Goal: Information Seeking & Learning: Learn about a topic

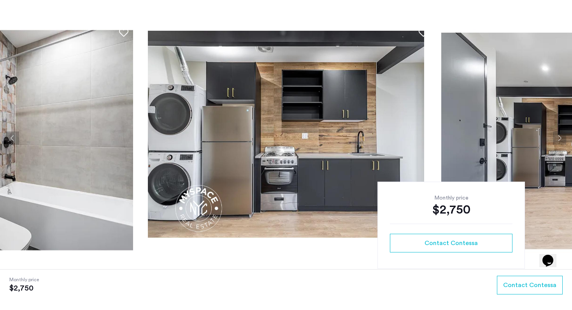
scroll to position [52, 0]
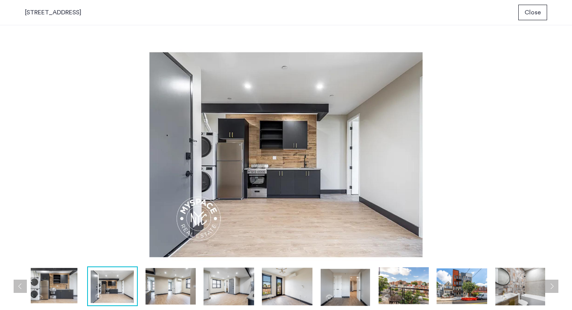
click at [170, 190] on img at bounding box center [171, 287] width 51 height 40
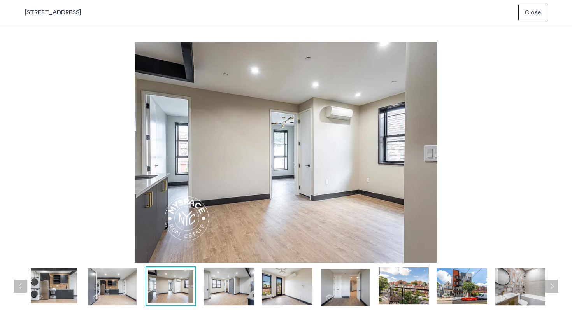
click at [114, 190] on img at bounding box center [112, 287] width 51 height 40
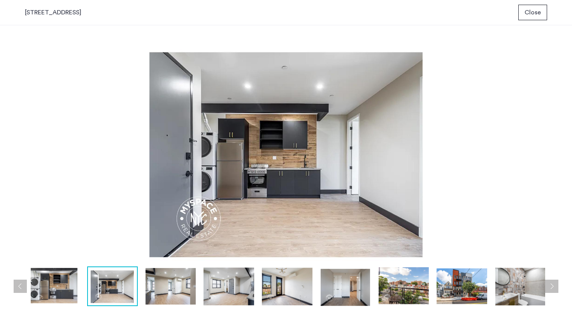
click at [85, 190] on div at bounding box center [288, 287] width 526 height 40
click at [77, 190] on img at bounding box center [54, 287] width 51 height 40
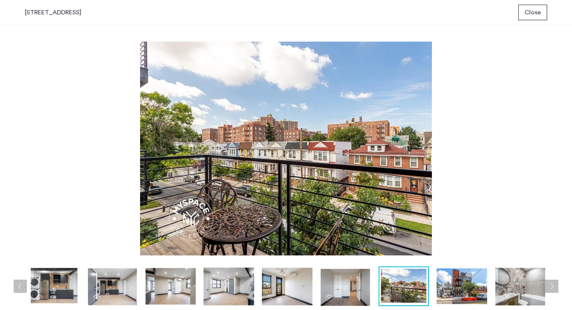
click at [239, 14] on span "Close" at bounding box center [533, 12] width 16 height 9
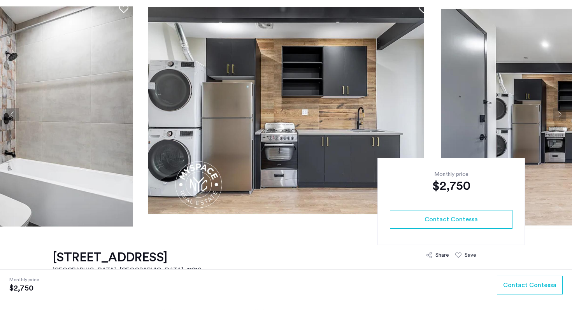
scroll to position [50, 0]
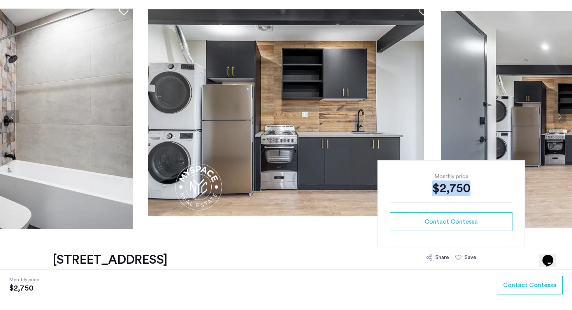
drag, startPoint x: 433, startPoint y: 184, endPoint x: 496, endPoint y: 185, distance: 62.3
click at [239, 185] on div "$2,750" at bounding box center [451, 189] width 123 height 16
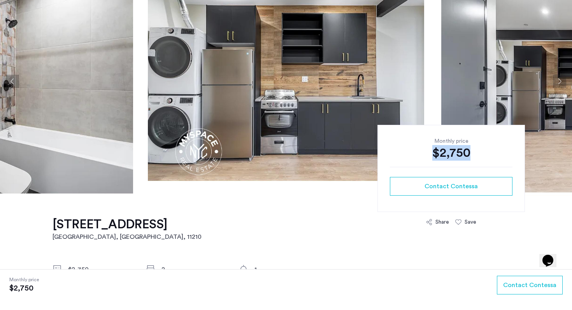
scroll to position [0, 0]
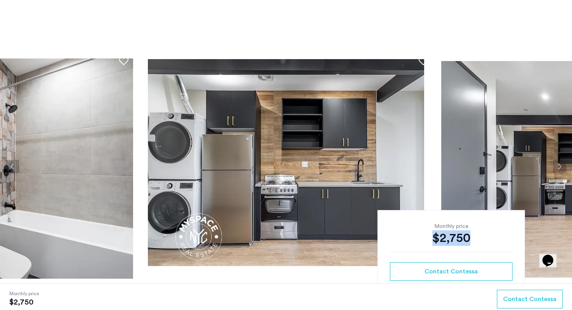
click at [239, 130] on img at bounding box center [286, 167] width 297 height 234
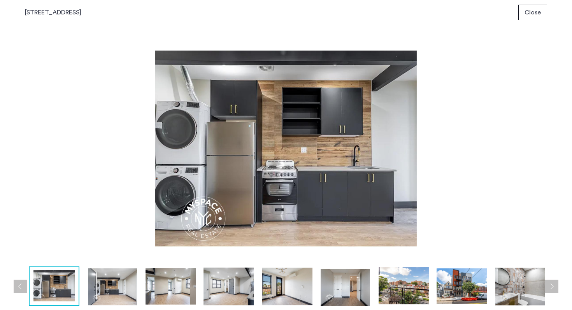
click at [239, 190] on img at bounding box center [404, 287] width 51 height 40
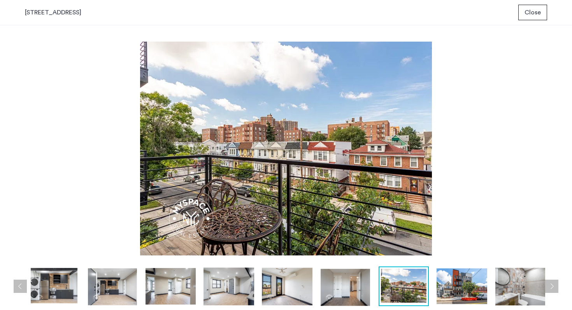
click at [239, 190] on img at bounding box center [462, 287] width 51 height 40
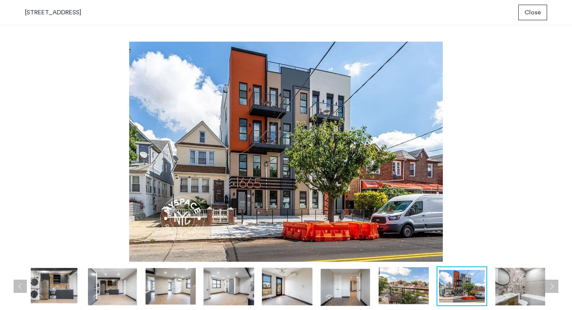
click at [239, 190] on img at bounding box center [404, 287] width 51 height 40
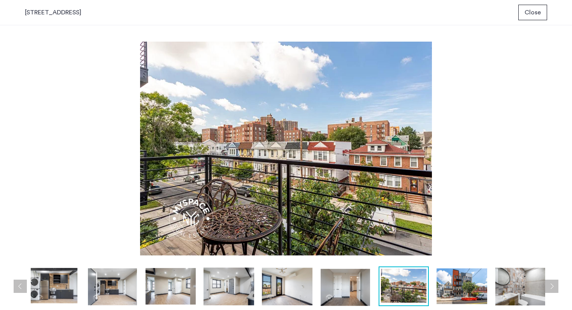
click at [239, 16] on div "1665 Brooklyn Avenue, Unit 4B Close" at bounding box center [286, 12] width 572 height 25
click at [239, 18] on button "Close" at bounding box center [532, 13] width 29 height 16
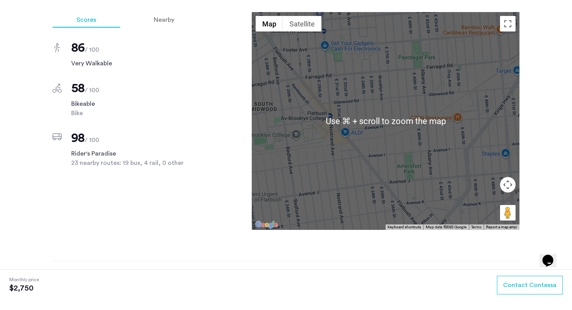
scroll to position [640, 0]
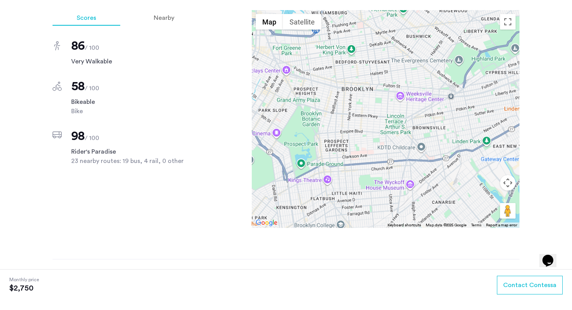
drag, startPoint x: 438, startPoint y: 84, endPoint x: 401, endPoint y: 175, distance: 98.1
click at [239, 175] on div at bounding box center [386, 119] width 268 height 218
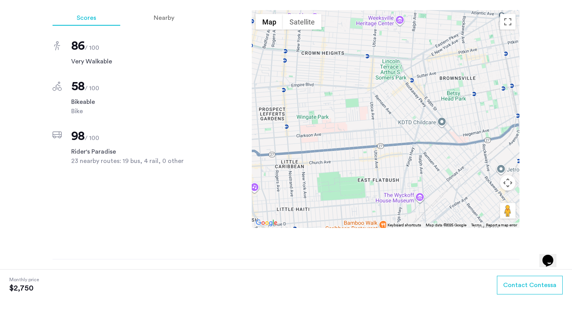
drag, startPoint x: 392, startPoint y: 150, endPoint x: 388, endPoint y: 95, distance: 55.0
click at [239, 95] on div at bounding box center [386, 119] width 268 height 218
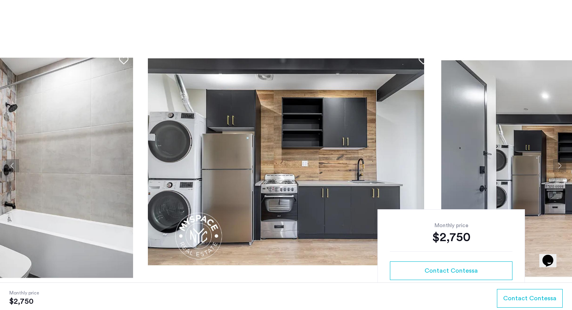
scroll to position [0, 0]
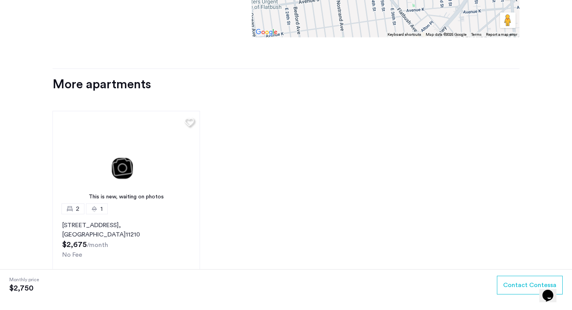
scroll to position [972, 0]
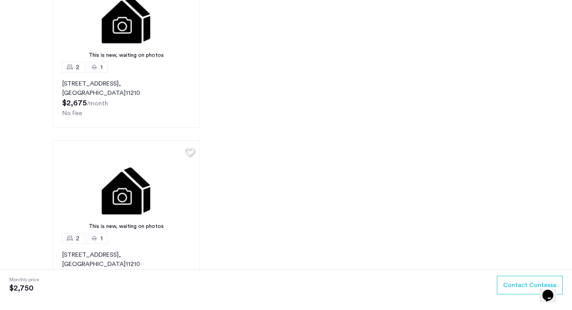
click at [361, 114] on div "This is new, waiting on photos 2 [GEOGRAPHIC_DATA][STREET_ADDRESS] $2,675 /mont…" at bounding box center [286, 220] width 480 height 514
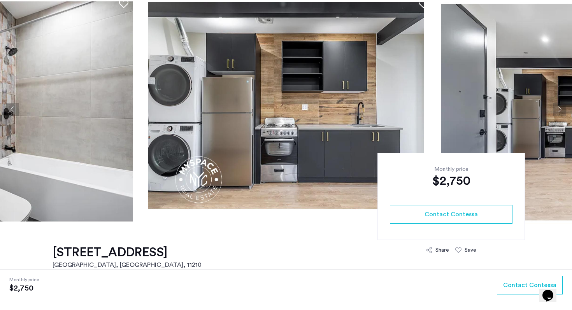
scroll to position [108, 0]
